Goal: Task Accomplishment & Management: Manage account settings

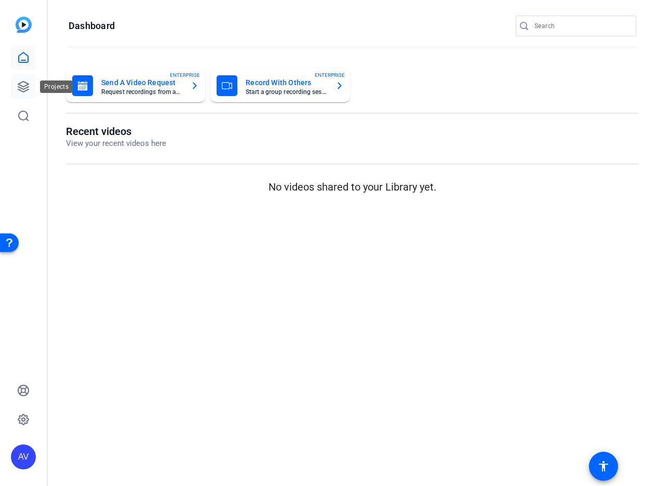
click at [23, 85] on icon at bounding box center [23, 87] width 12 height 12
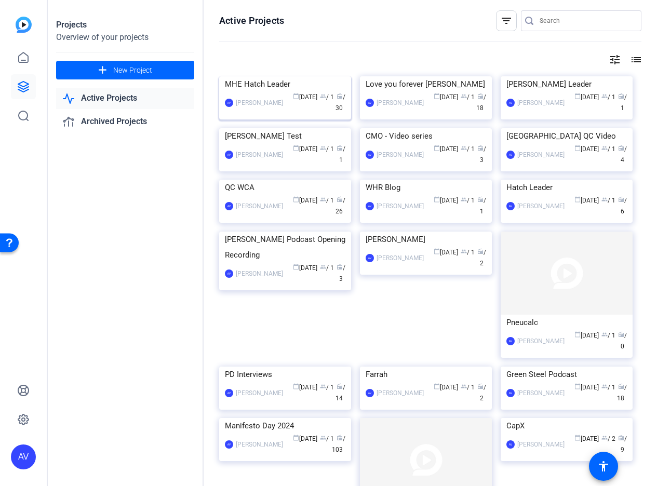
click at [314, 92] on div "MHE Hatch Leader" at bounding box center [285, 84] width 121 height 16
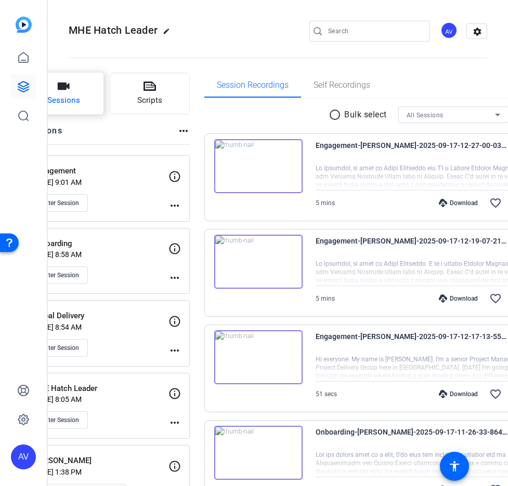
click at [70, 89] on icon "button" at bounding box center [64, 86] width 12 height 7
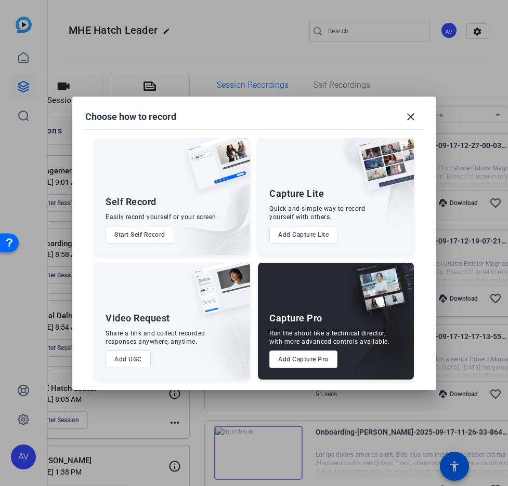
click at [304, 362] on button "Add Capture Pro" at bounding box center [303, 360] width 68 height 18
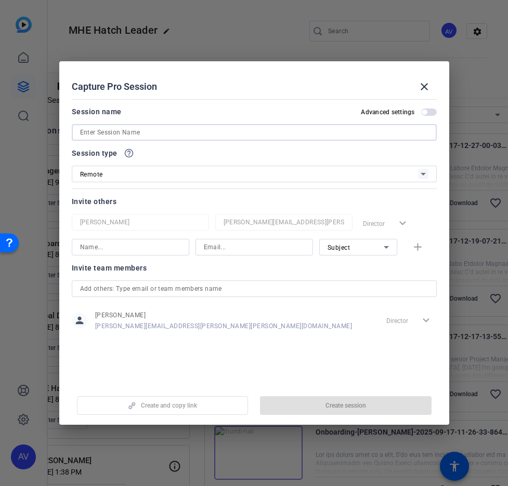
click at [123, 133] on input at bounding box center [254, 132] width 348 height 12
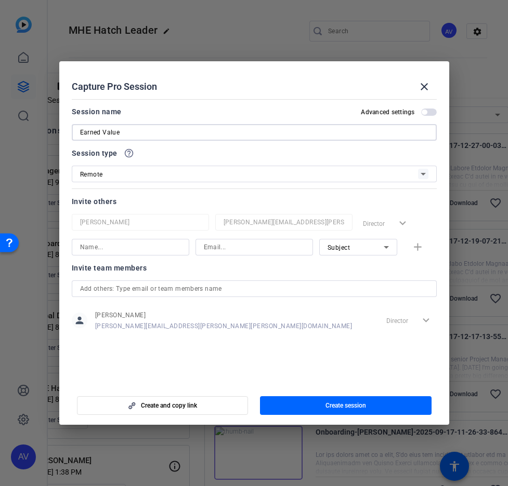
type input "Earned Value"
click at [113, 171] on div "Remote" at bounding box center [249, 174] width 338 height 13
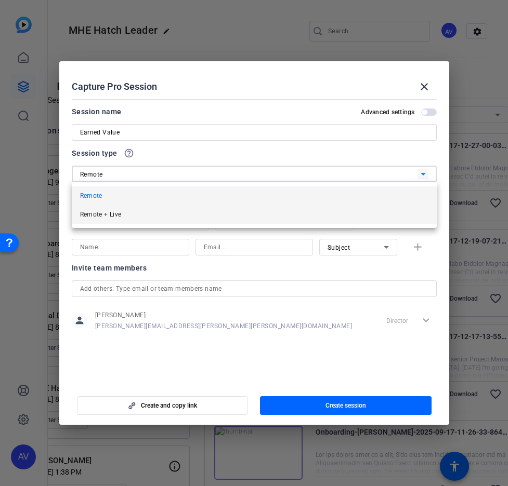
click at [115, 216] on span "Remote + Live" at bounding box center [101, 214] width 42 height 12
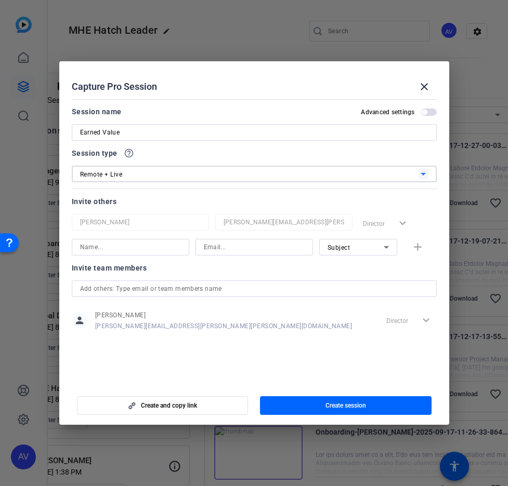
click at [141, 252] on input at bounding box center [130, 247] width 101 height 12
type input "[PERSON_NAME]"
click at [212, 245] on input at bounding box center [254, 247] width 101 height 12
paste input "[PERSON_NAME][EMAIL_ADDRESS][PERSON_NAME][DOMAIN_NAME]"
type input "[PERSON_NAME][EMAIL_ADDRESS][PERSON_NAME][DOMAIN_NAME]"
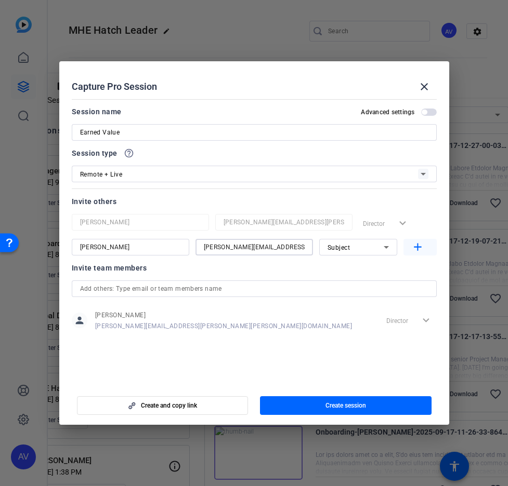
click at [419, 246] on mat-icon "add" at bounding box center [417, 247] width 13 height 13
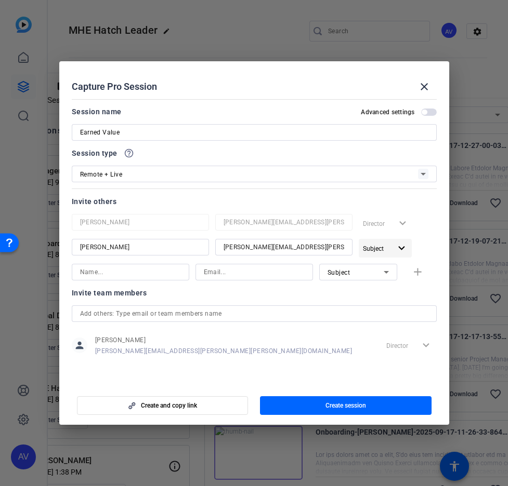
click at [398, 250] on mat-icon "expand_more" at bounding box center [401, 248] width 13 height 13
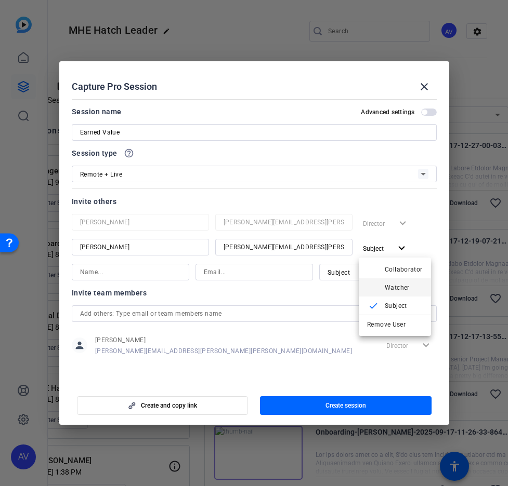
click at [391, 287] on span "Watcher" at bounding box center [396, 287] width 25 height 7
click at [167, 275] on input at bounding box center [130, 272] width 101 height 12
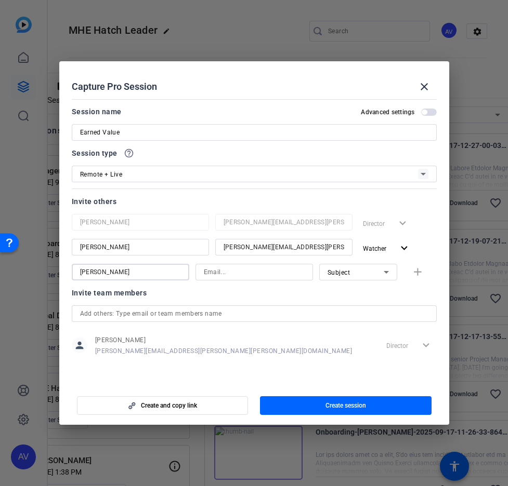
type input "[PERSON_NAME]"
click at [231, 268] on input at bounding box center [254, 272] width 101 height 12
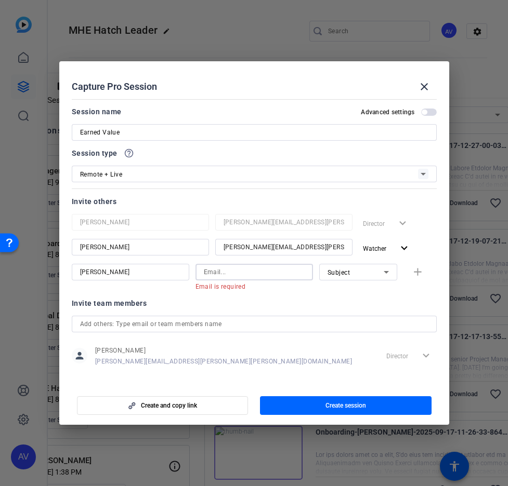
paste input "[PERSON_NAME][EMAIL_ADDRESS][PERSON_NAME][PERSON_NAME][DOMAIN_NAME]"
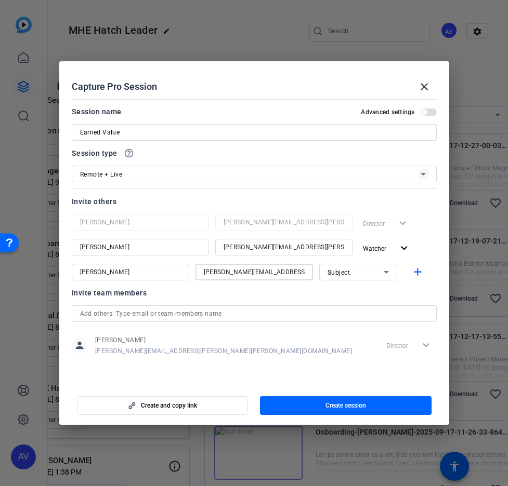
type input "[PERSON_NAME][EMAIL_ADDRESS][PERSON_NAME][PERSON_NAME][DOMAIN_NAME]"
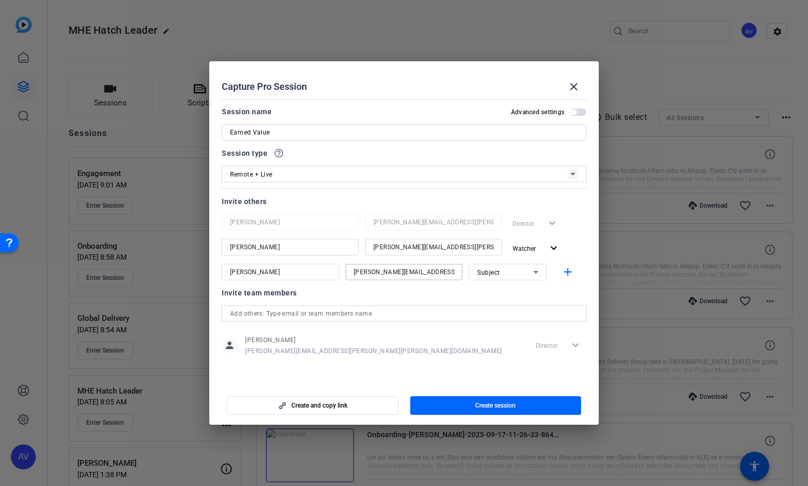
click at [536, 272] on icon at bounding box center [536, 272] width 5 height 3
click at [498, 307] on span "Watcher" at bounding box center [489, 309] width 25 height 12
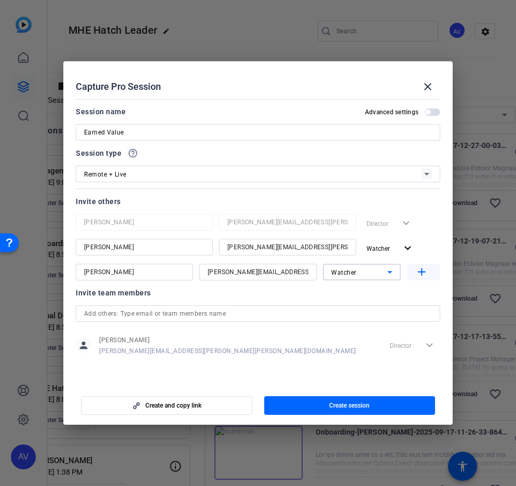
click at [423, 272] on mat-icon "add" at bounding box center [422, 272] width 13 height 13
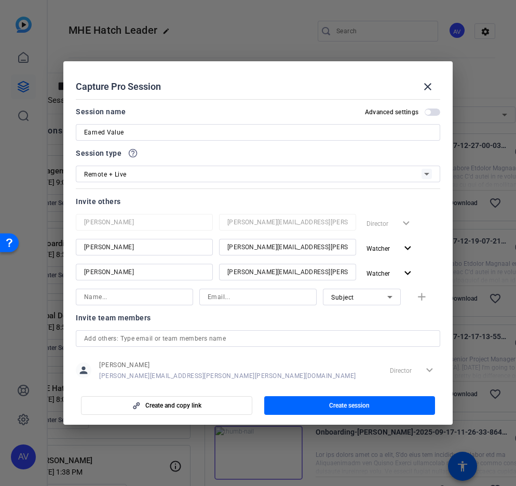
click at [149, 294] on input at bounding box center [134, 297] width 101 height 12
paste input "[EMAIL_ADDRESS][DOMAIN_NAME]"
type input "[EMAIL_ADDRESS][DOMAIN_NAME]"
click at [233, 298] on input at bounding box center [258, 297] width 101 height 12
paste input "[EMAIL_ADDRESS][DOMAIN_NAME]"
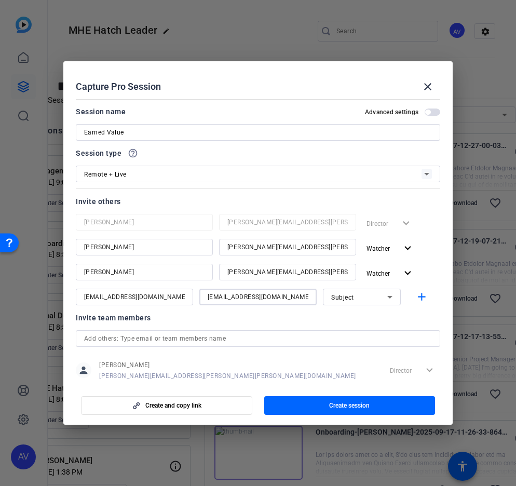
type input "[EMAIL_ADDRESS][DOMAIN_NAME]"
click at [152, 297] on input "[EMAIL_ADDRESS][DOMAIN_NAME]" at bounding box center [134, 297] width 101 height 12
type input "[PERSON_NAME]"
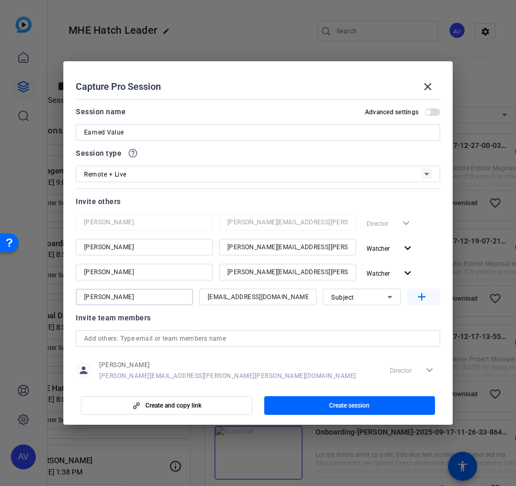
click at [422, 301] on mat-icon "add" at bounding box center [422, 297] width 13 height 13
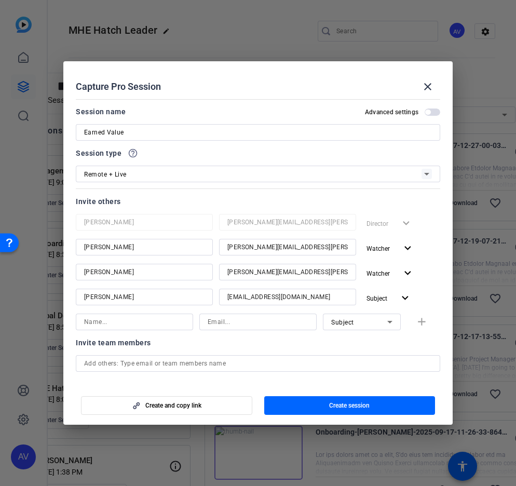
click at [168, 324] on input at bounding box center [134, 322] width 101 height 12
type input "[PERSON_NAME]"
click at [230, 323] on input at bounding box center [258, 322] width 101 height 12
type input "[PERSON_NAME][EMAIL_ADDRESS][PERSON_NAME][PERSON_NAME][DOMAIN_NAME]"
click at [390, 325] on icon at bounding box center [390, 322] width 12 height 12
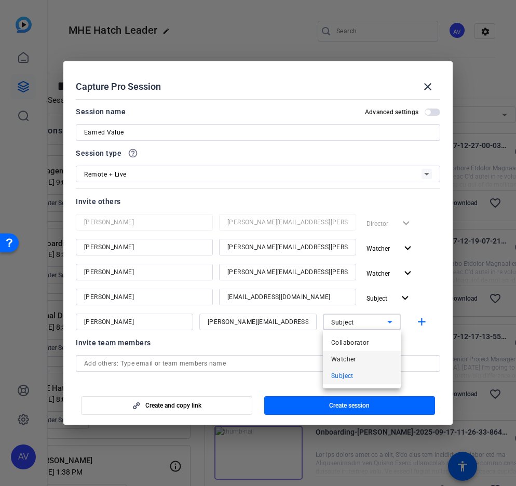
click at [363, 356] on mat-option "Watcher" at bounding box center [362, 359] width 78 height 17
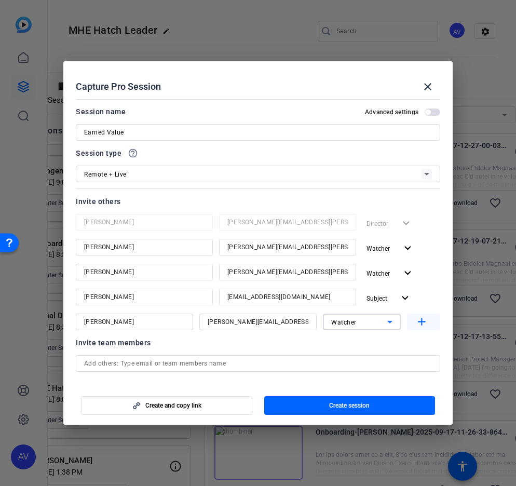
click at [423, 321] on mat-icon "add" at bounding box center [422, 322] width 13 height 13
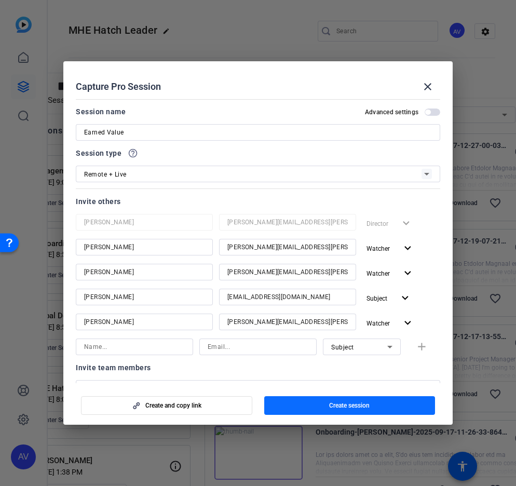
click at [394, 403] on span "button" at bounding box center [349, 405] width 171 height 25
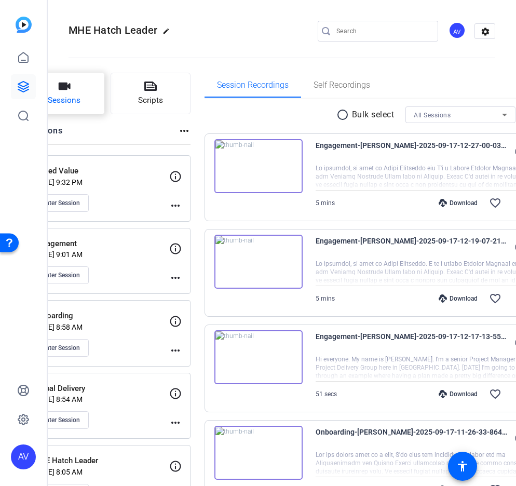
click at [81, 98] on span "Sessions" at bounding box center [64, 101] width 33 height 12
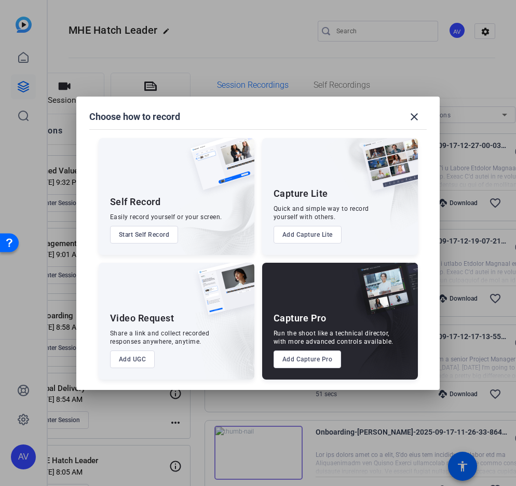
click at [303, 364] on button "Add Capture Pro" at bounding box center [308, 360] width 68 height 18
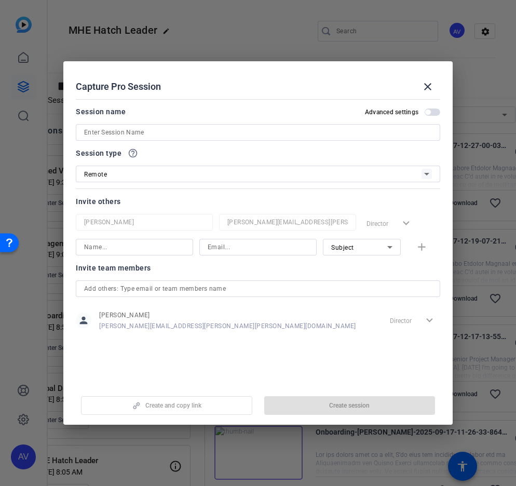
click at [181, 133] on input at bounding box center [258, 132] width 348 height 12
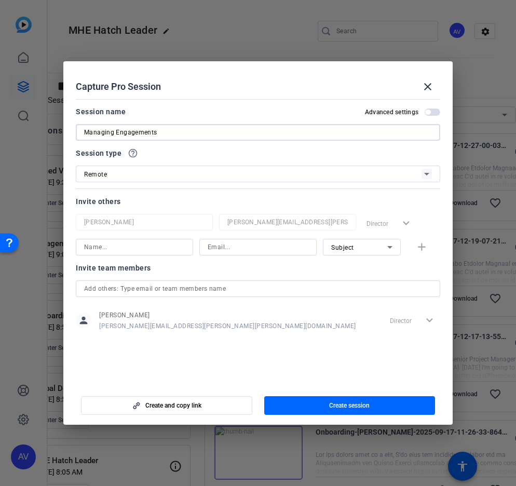
type input "Managing Engagements"
click at [130, 179] on div "Remote" at bounding box center [253, 174] width 338 height 13
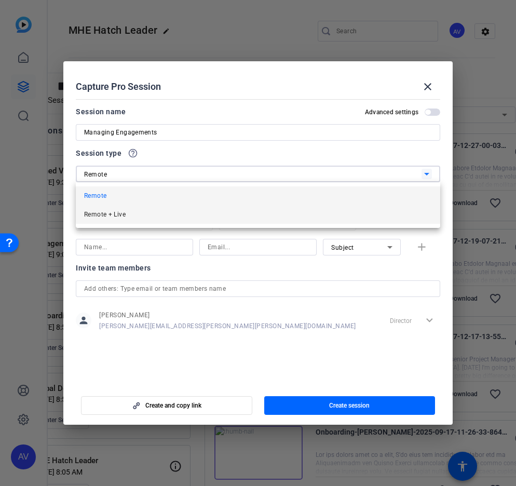
click at [129, 213] on mat-option "Remote + Live" at bounding box center [258, 214] width 365 height 19
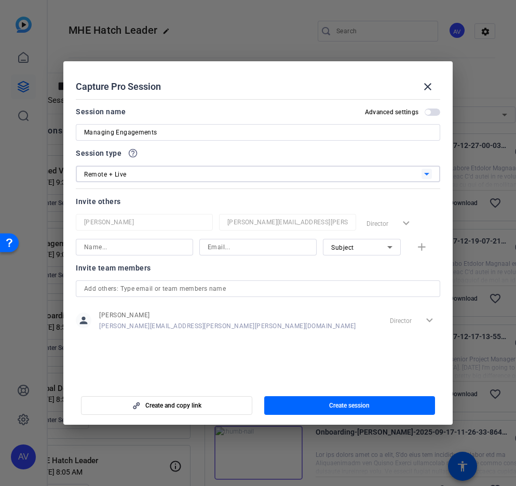
click at [132, 248] on input at bounding box center [134, 247] width 101 height 12
type input "[PERSON_NAME]"
type input "[EMAIL_ADDRESS][DOMAIN_NAME]"
click at [387, 247] on icon at bounding box center [390, 247] width 12 height 12
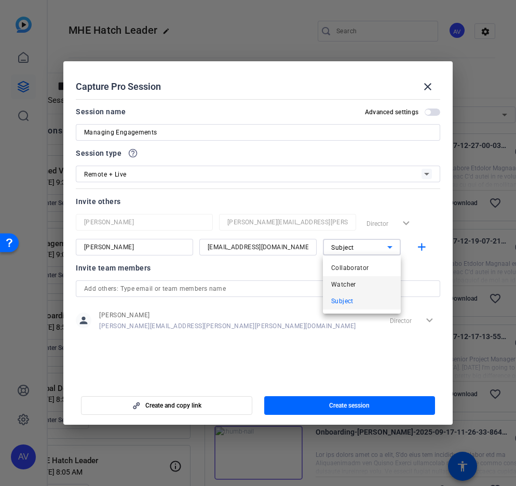
click at [365, 282] on mat-option "Watcher" at bounding box center [362, 284] width 78 height 17
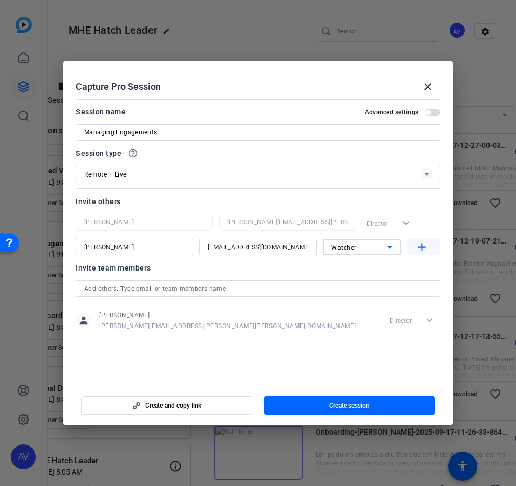
click at [421, 246] on mat-icon "add" at bounding box center [422, 247] width 13 height 13
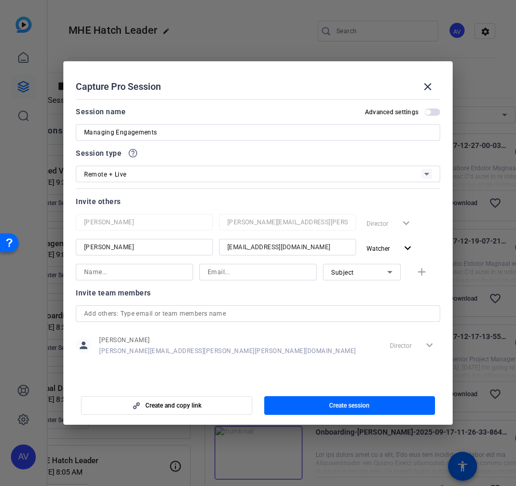
click at [168, 273] on input at bounding box center [134, 272] width 101 height 12
type input "[PERSON_NAME]"
click at [231, 273] on input "[EMAIL_ADDRESS][DOMAIN_NAME]" at bounding box center [258, 272] width 101 height 12
type input "[EMAIL_ADDRESS][DOMAIN_NAME]"
click at [418, 272] on mat-icon "add" at bounding box center [422, 272] width 13 height 13
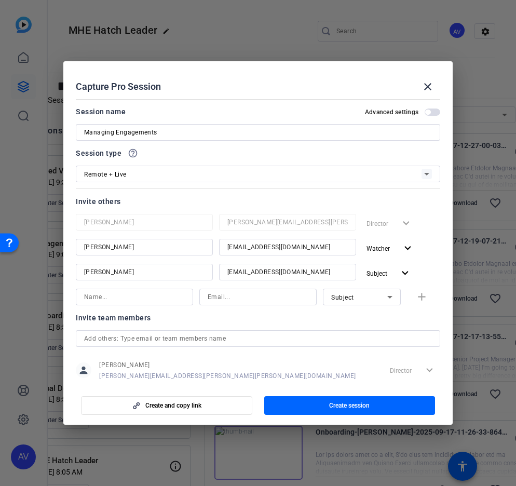
click at [132, 303] on input at bounding box center [134, 297] width 101 height 12
type input "[PERSON_NAME]"
type input "[PERSON_NAME][EMAIL_ADDRESS][PERSON_NAME][DOMAIN_NAME]"
click at [388, 299] on icon at bounding box center [390, 297] width 12 height 12
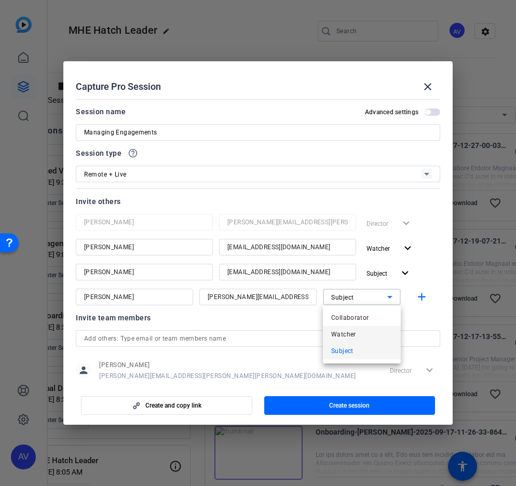
click at [366, 332] on mat-option "Watcher" at bounding box center [362, 334] width 78 height 17
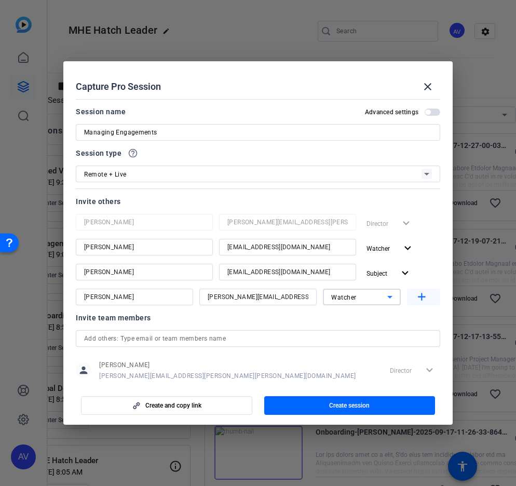
click at [421, 295] on mat-icon "add" at bounding box center [422, 297] width 13 height 13
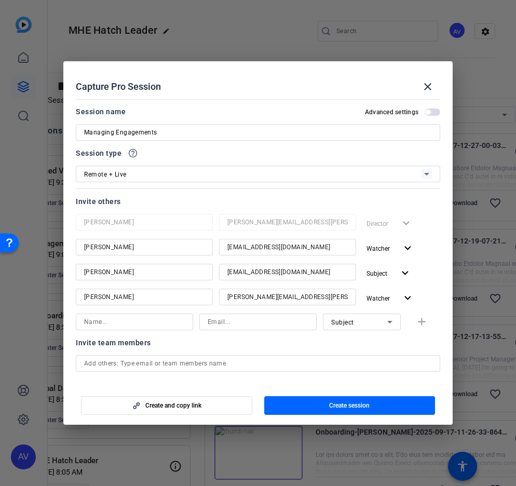
click at [156, 323] on input at bounding box center [134, 322] width 101 height 12
type input "[PERSON_NAME]"
type input "[PERSON_NAME][EMAIL_ADDRESS][PERSON_NAME][PERSON_NAME][DOMAIN_NAME]"
click at [393, 324] on icon at bounding box center [390, 322] width 12 height 12
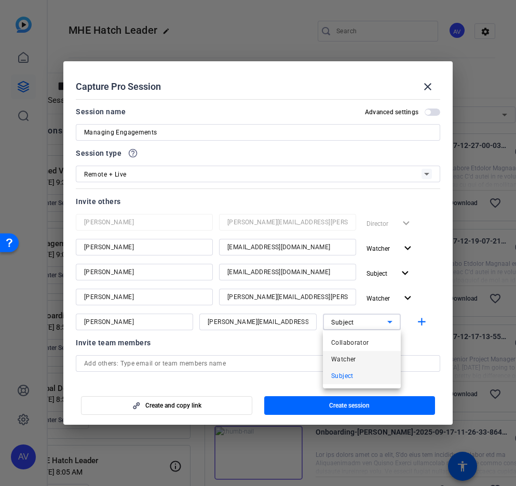
click at [369, 354] on mat-option "Watcher" at bounding box center [362, 359] width 78 height 17
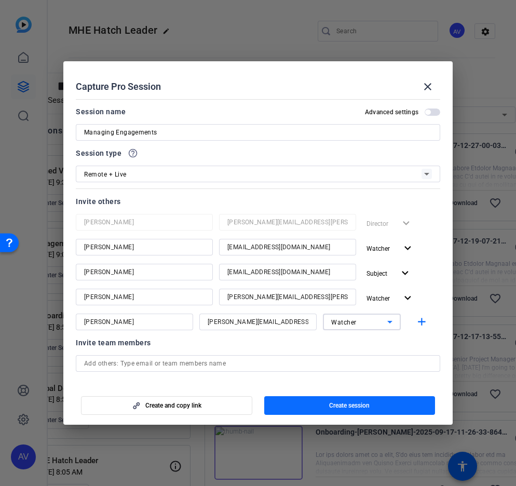
click at [394, 405] on span "button" at bounding box center [349, 405] width 171 height 25
